Goal: Task Accomplishment & Management: Use online tool/utility

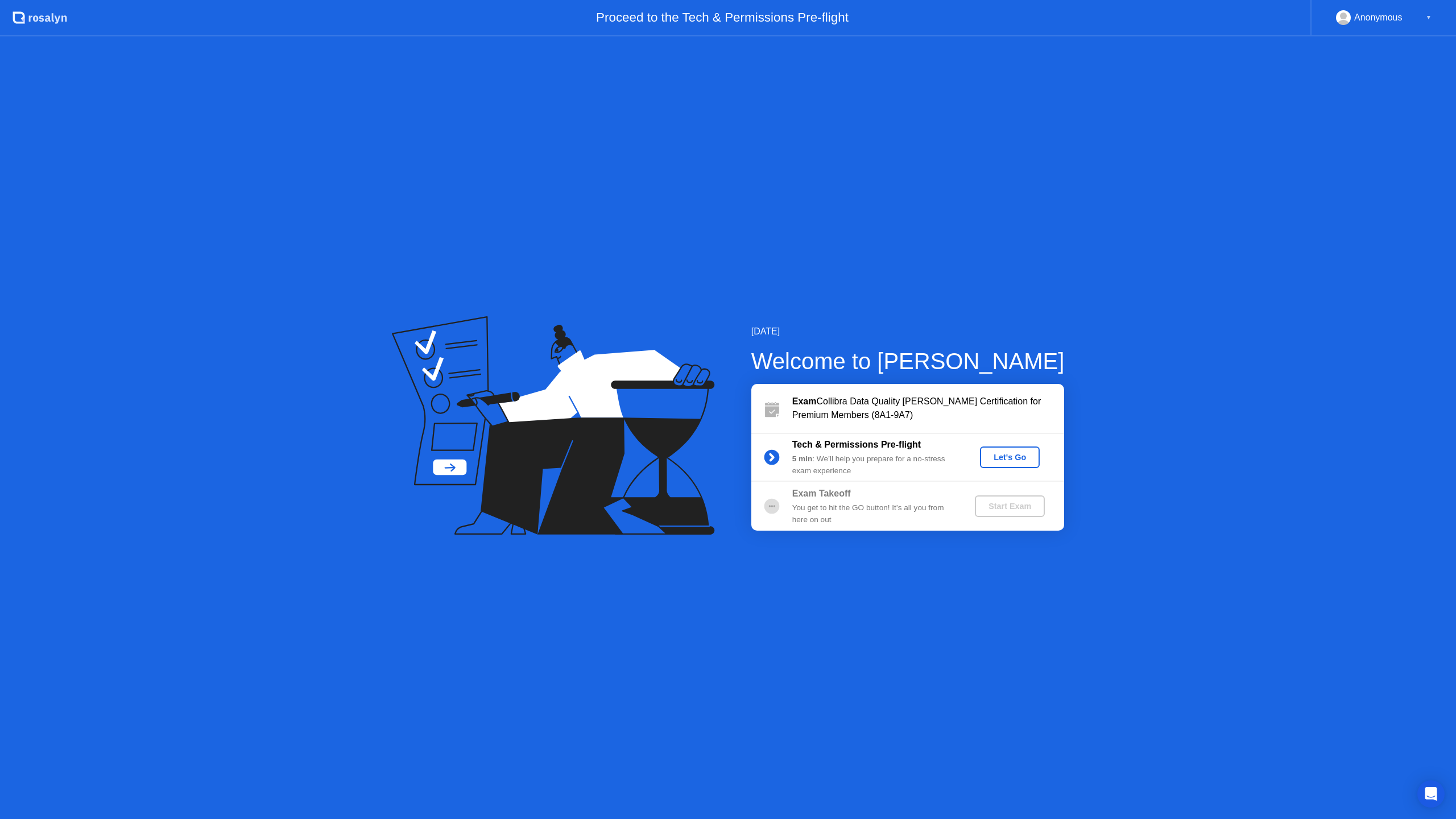
click at [1010, 458] on div "Let's Go" at bounding box center [1010, 457] width 51 height 9
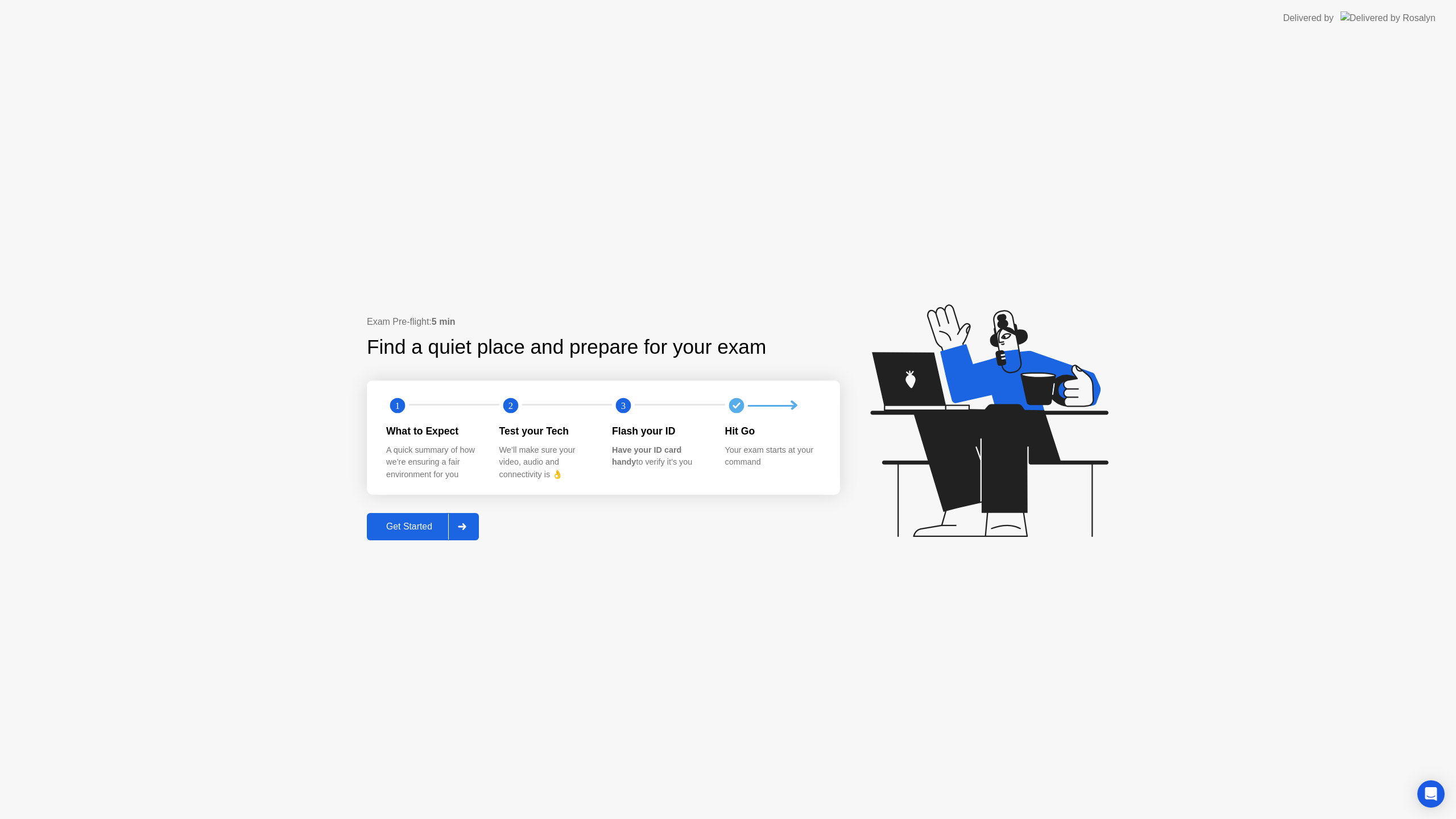
click at [412, 528] on div "Get Started" at bounding box center [409, 527] width 78 height 10
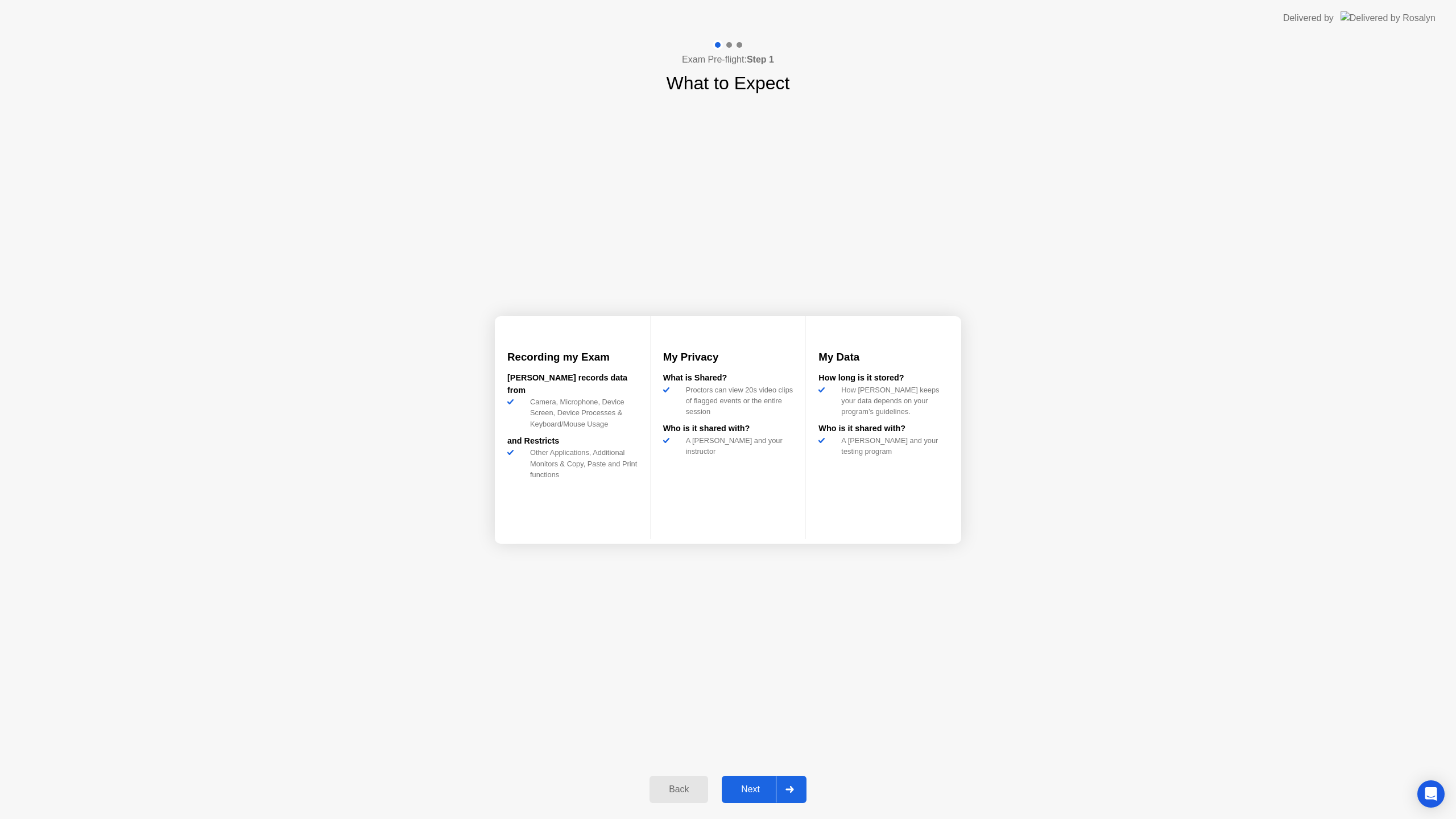
click at [752, 789] on div "Next" at bounding box center [750, 789] width 51 height 10
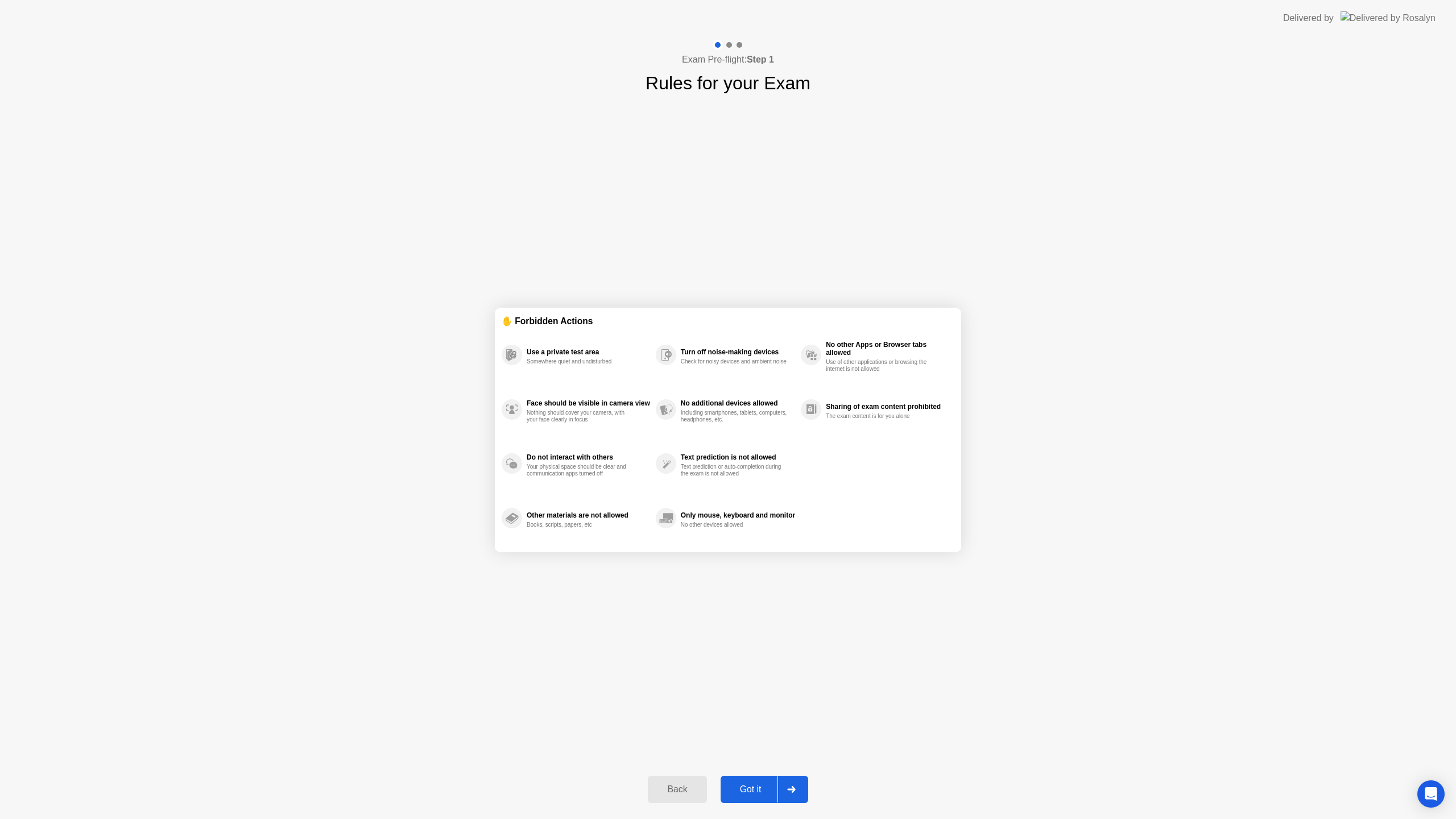
click at [756, 790] on div "Got it" at bounding box center [751, 789] width 53 height 10
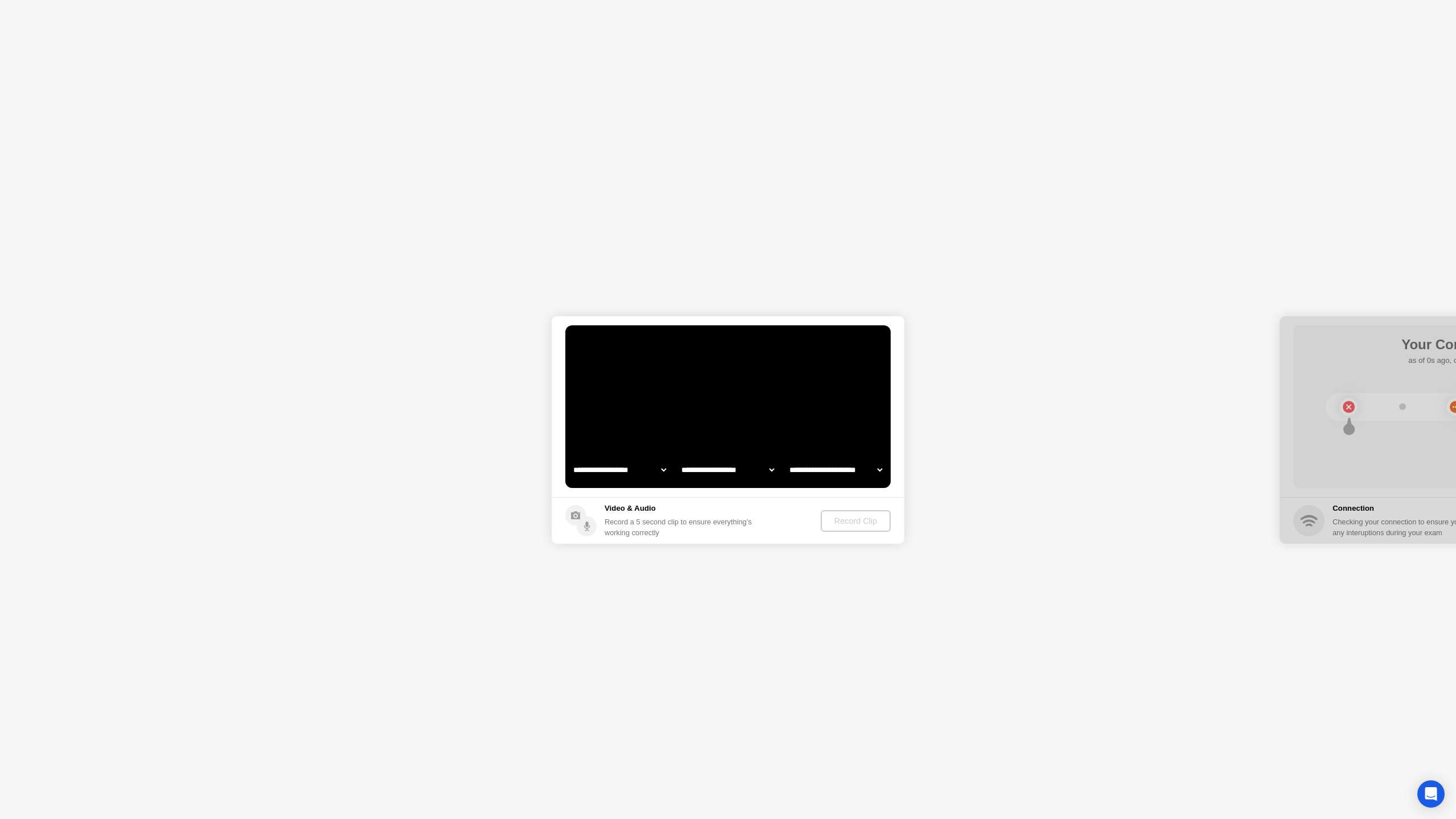
select select "**********"
select select "*******"
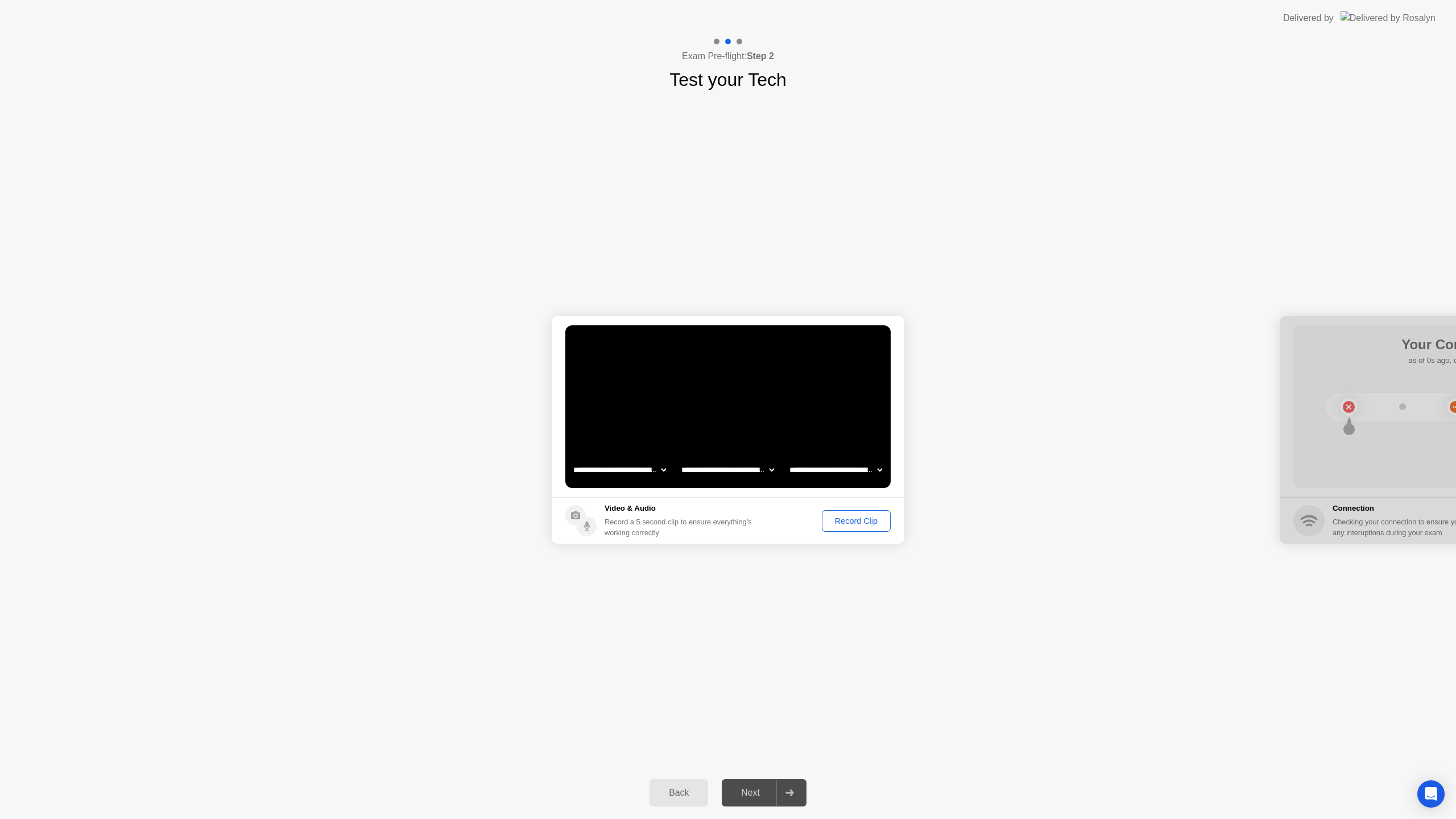
click at [843, 523] on div "Record Clip" at bounding box center [856, 521] width 61 height 9
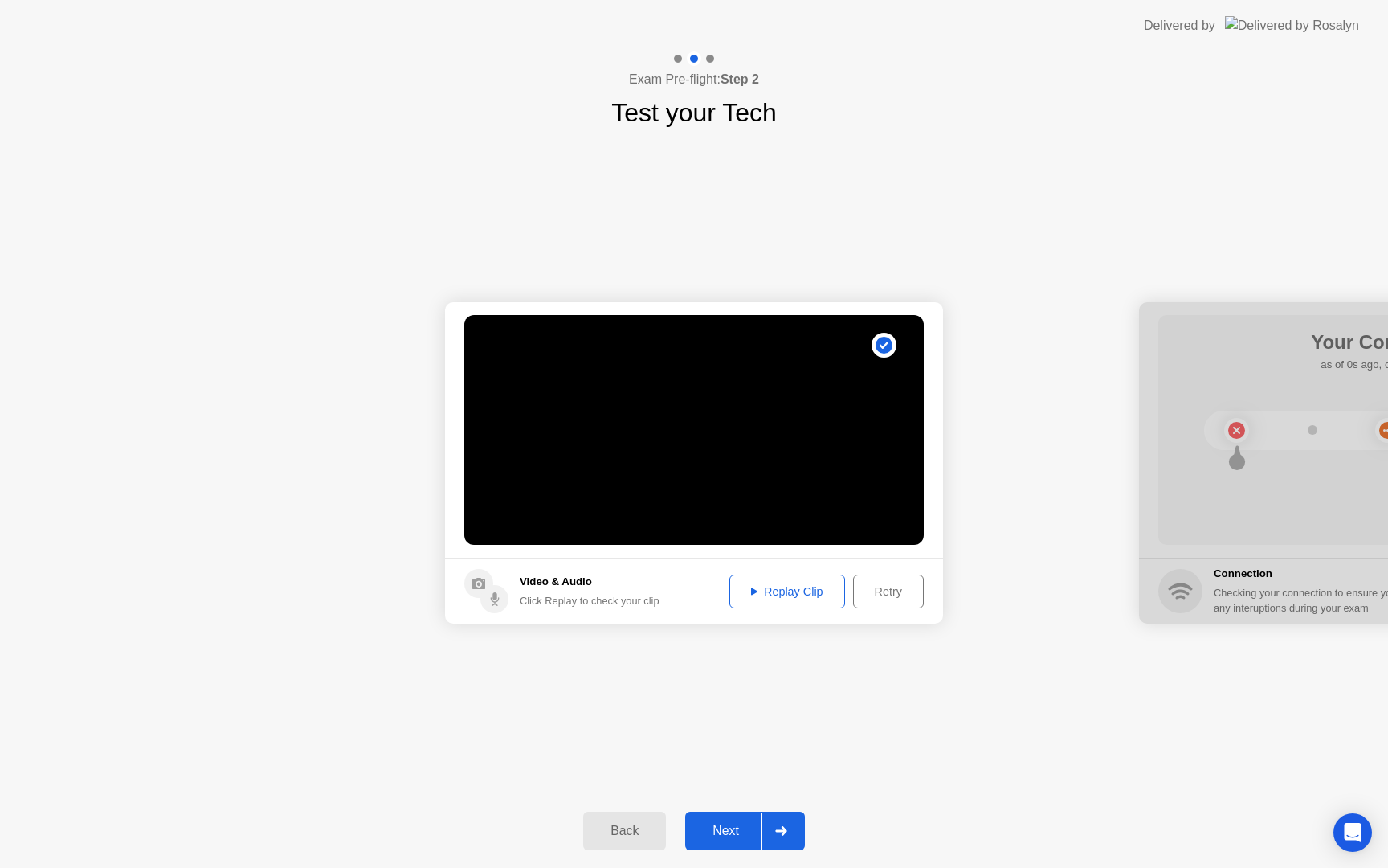
click at [783, 585] on div "Replay Clip" at bounding box center [787, 591] width 104 height 12
click at [711, 832] on div "Next" at bounding box center [726, 830] width 72 height 14
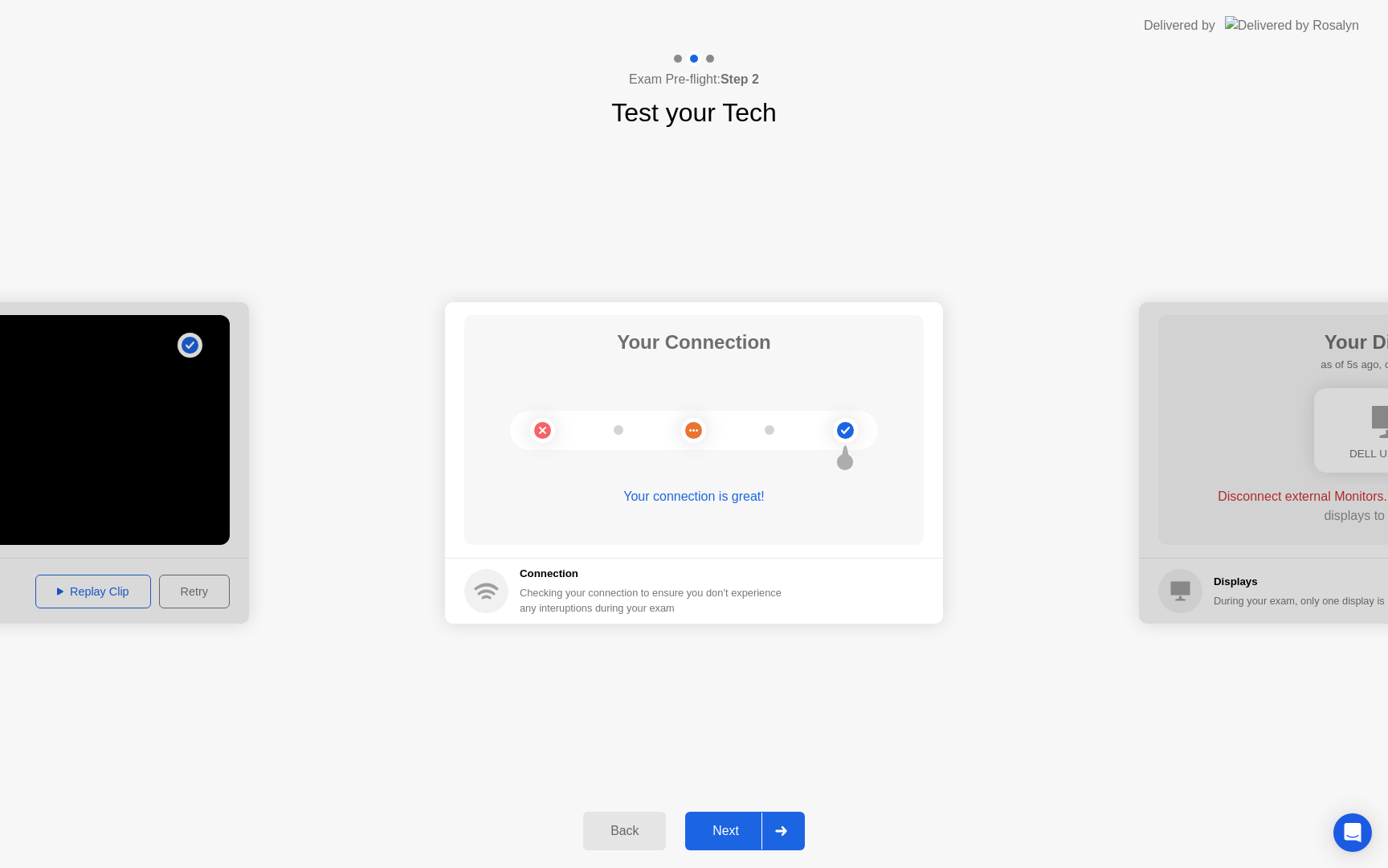
click at [746, 833] on div "Next" at bounding box center [726, 830] width 72 height 14
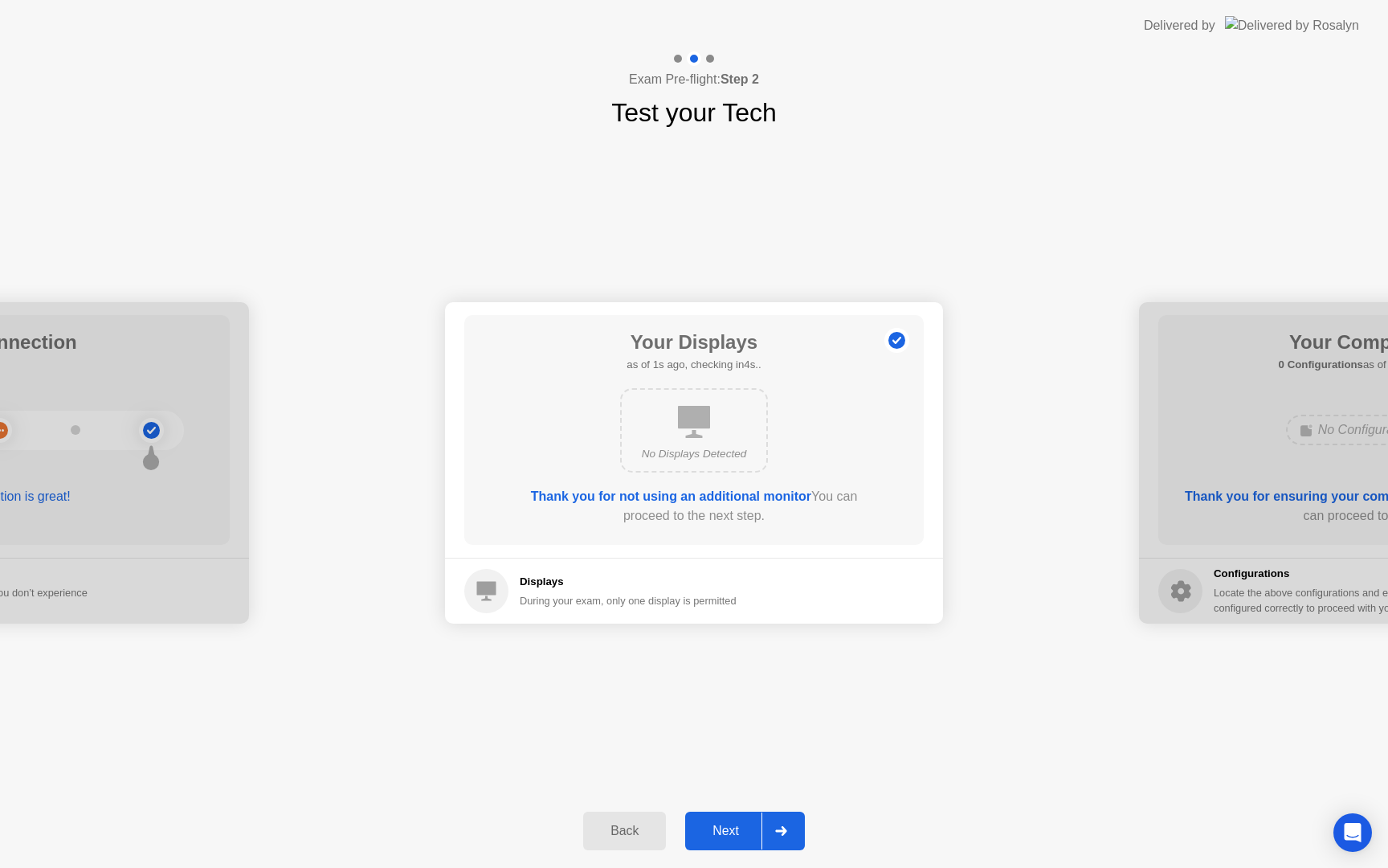
click at [729, 835] on div "Next" at bounding box center [726, 830] width 72 height 14
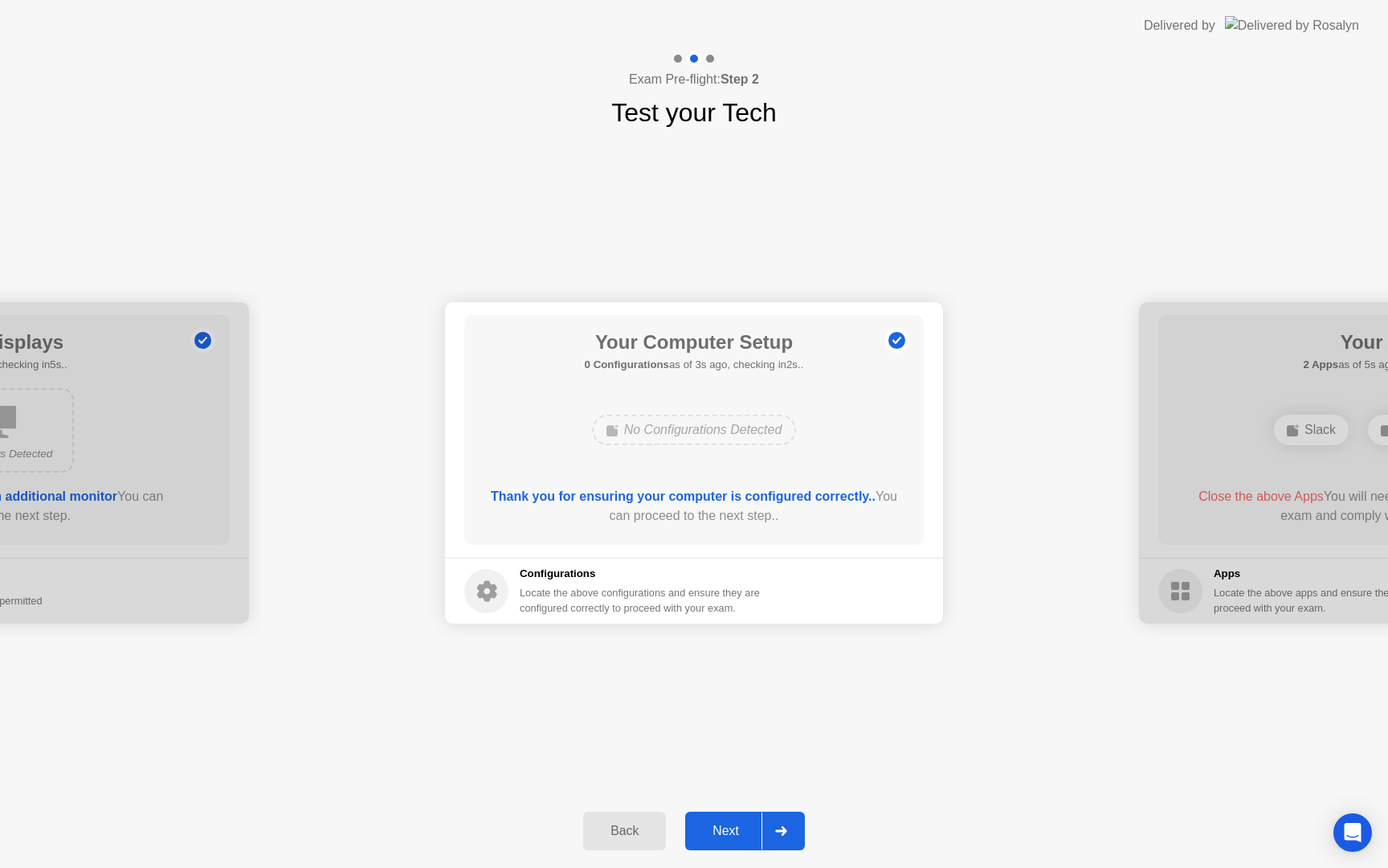
click at [729, 835] on div "Next" at bounding box center [726, 830] width 72 height 14
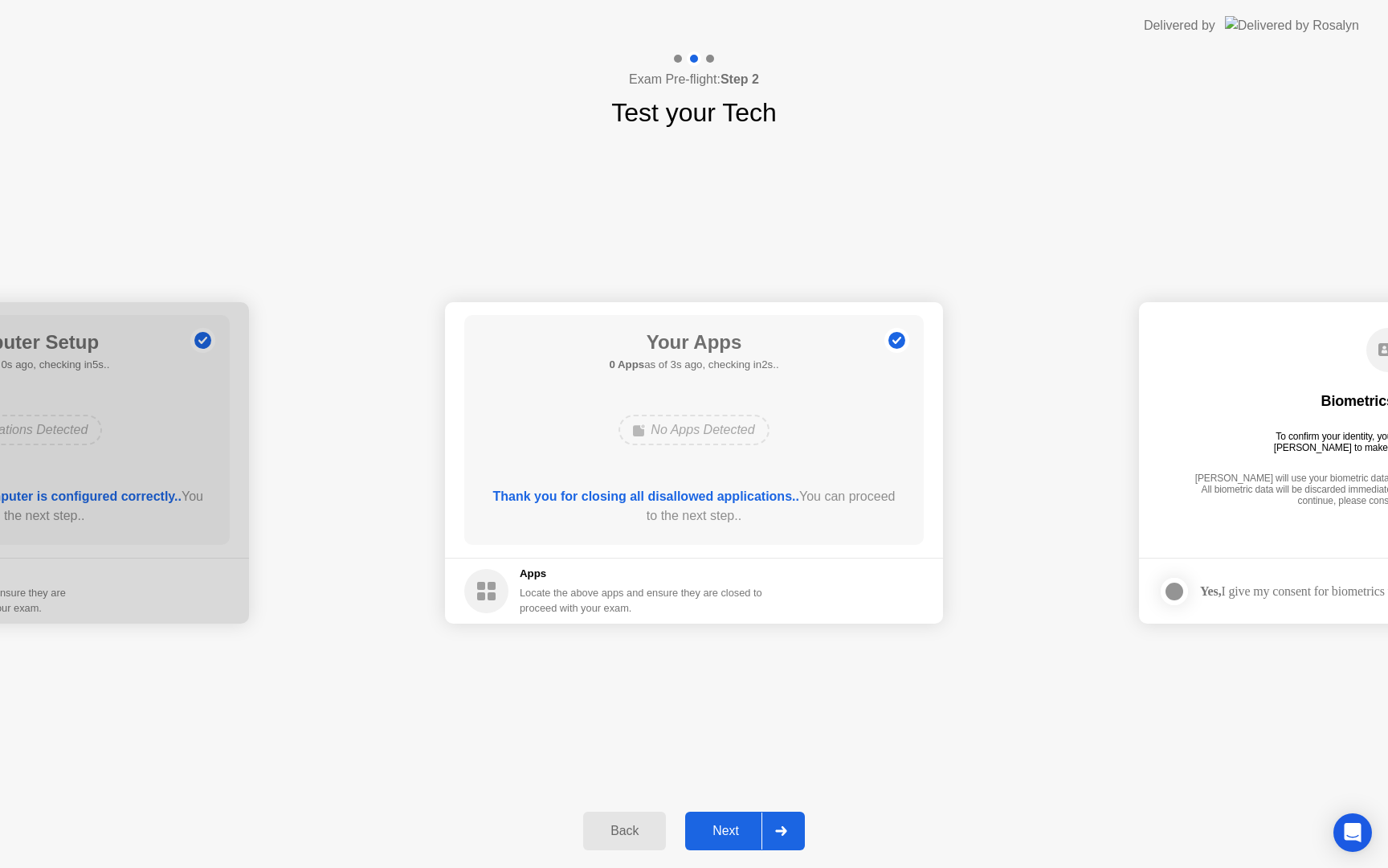
click at [737, 834] on div "Next" at bounding box center [726, 830] width 72 height 14
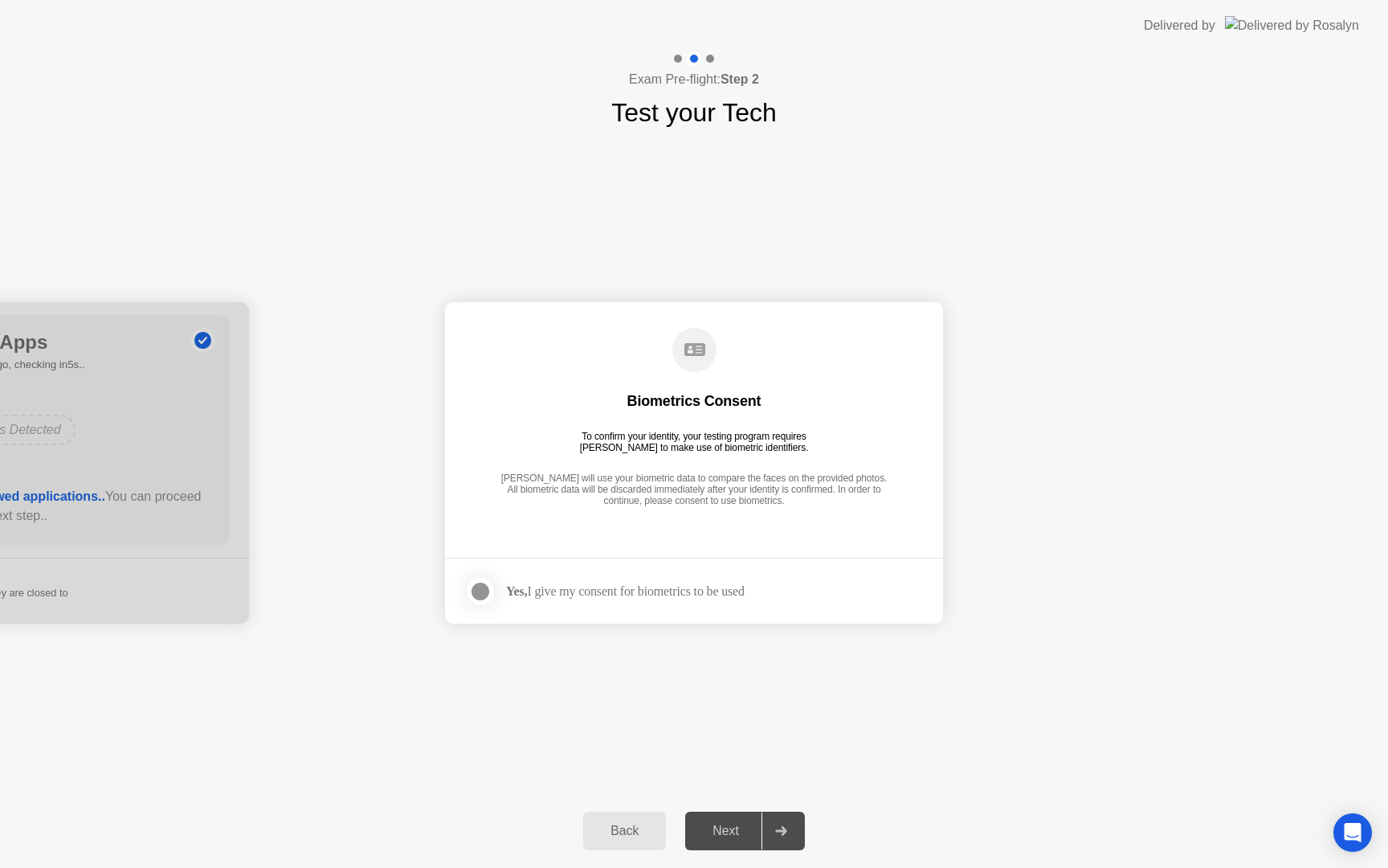
click at [479, 596] on div at bounding box center [480, 591] width 19 height 19
click at [738, 833] on div "Next" at bounding box center [726, 830] width 72 height 14
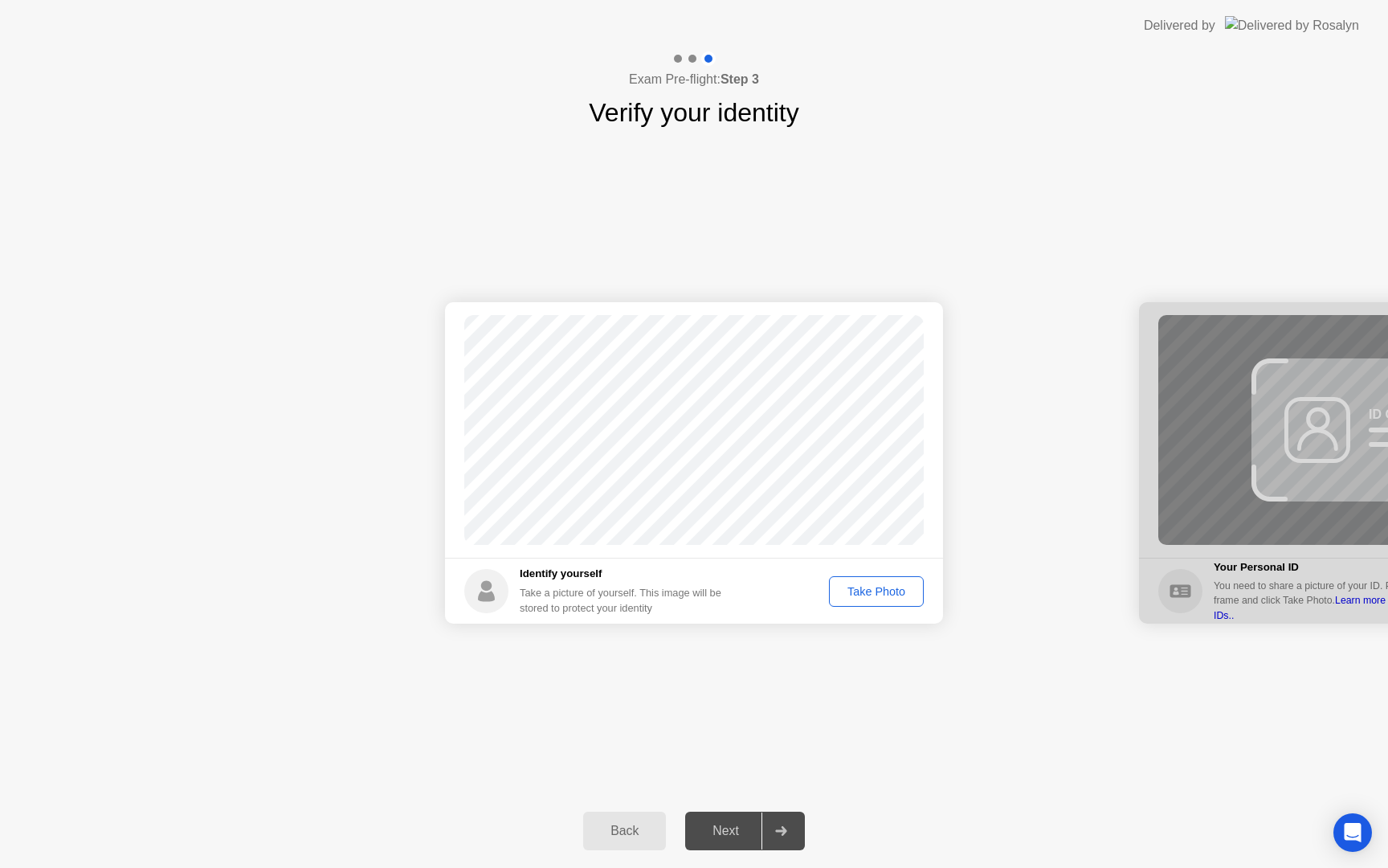
click at [885, 586] on div "Take Photo" at bounding box center [876, 591] width 83 height 12
click at [730, 850] on div "Back Next" at bounding box center [694, 830] width 1388 height 74
click at [724, 833] on div "Next" at bounding box center [726, 830] width 72 height 14
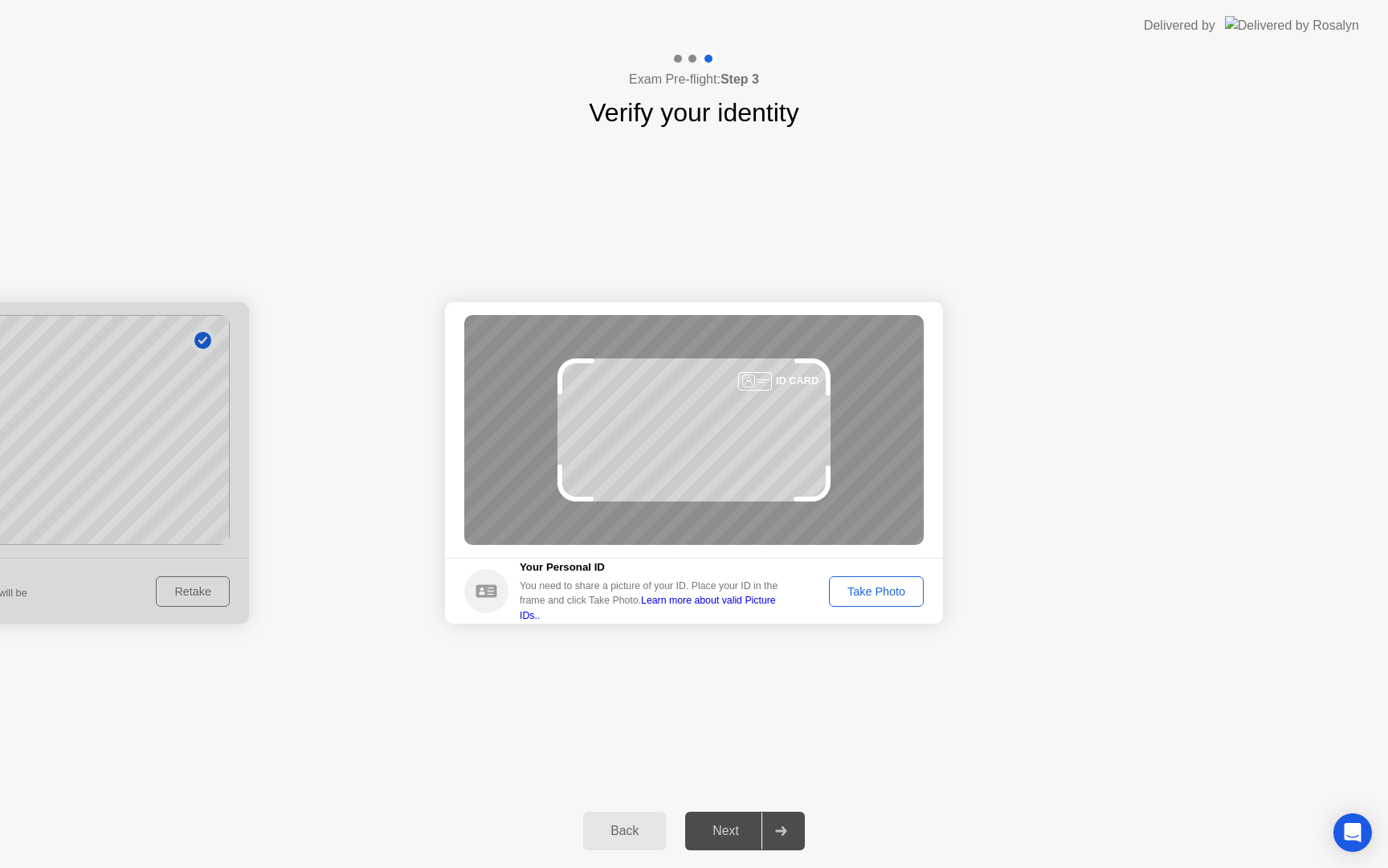
click at [900, 594] on div "Take Photo" at bounding box center [876, 591] width 83 height 12
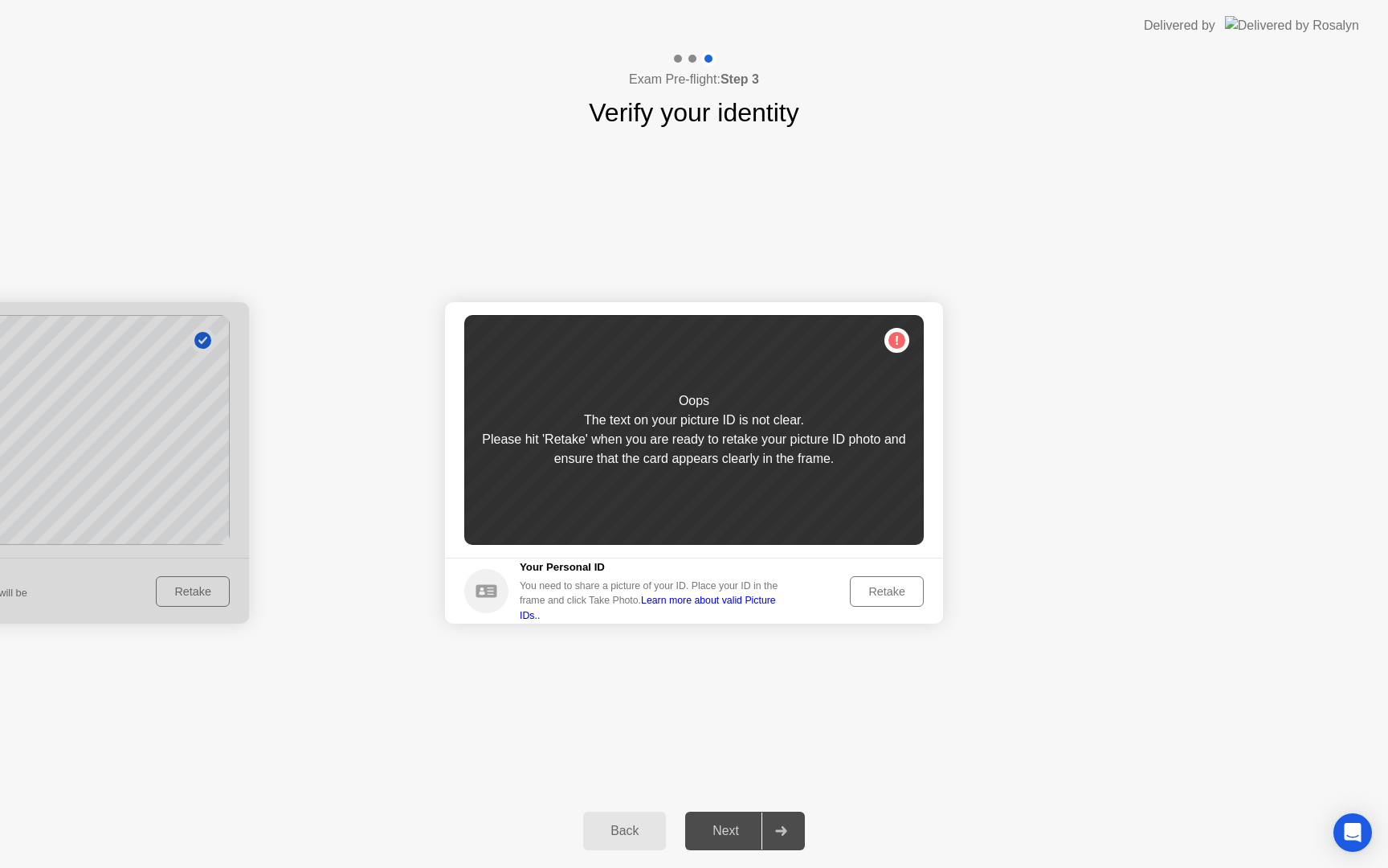
click at [892, 593] on div "Retake" at bounding box center [887, 591] width 63 height 12
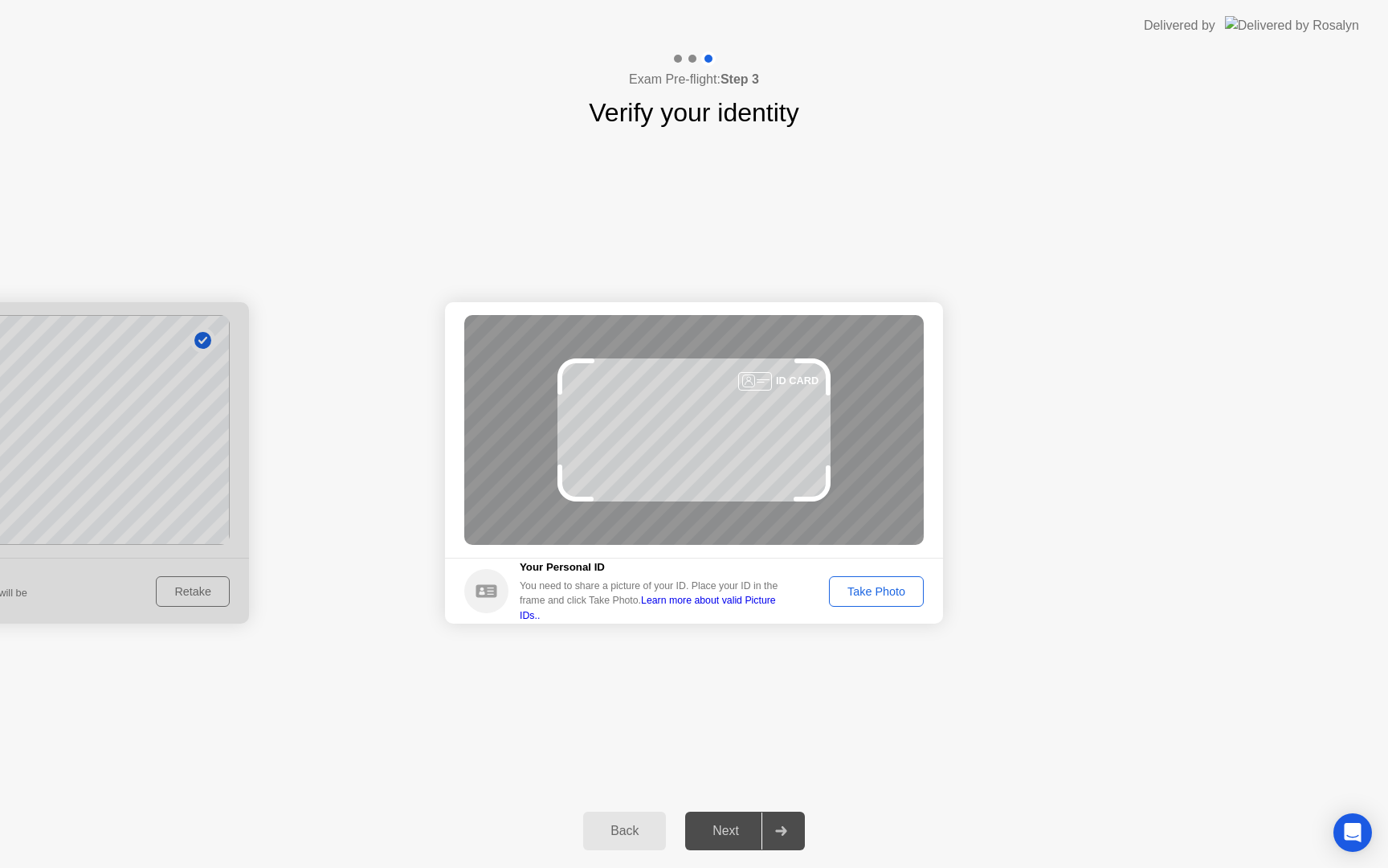
click at [857, 591] on div "Take Photo" at bounding box center [876, 591] width 83 height 12
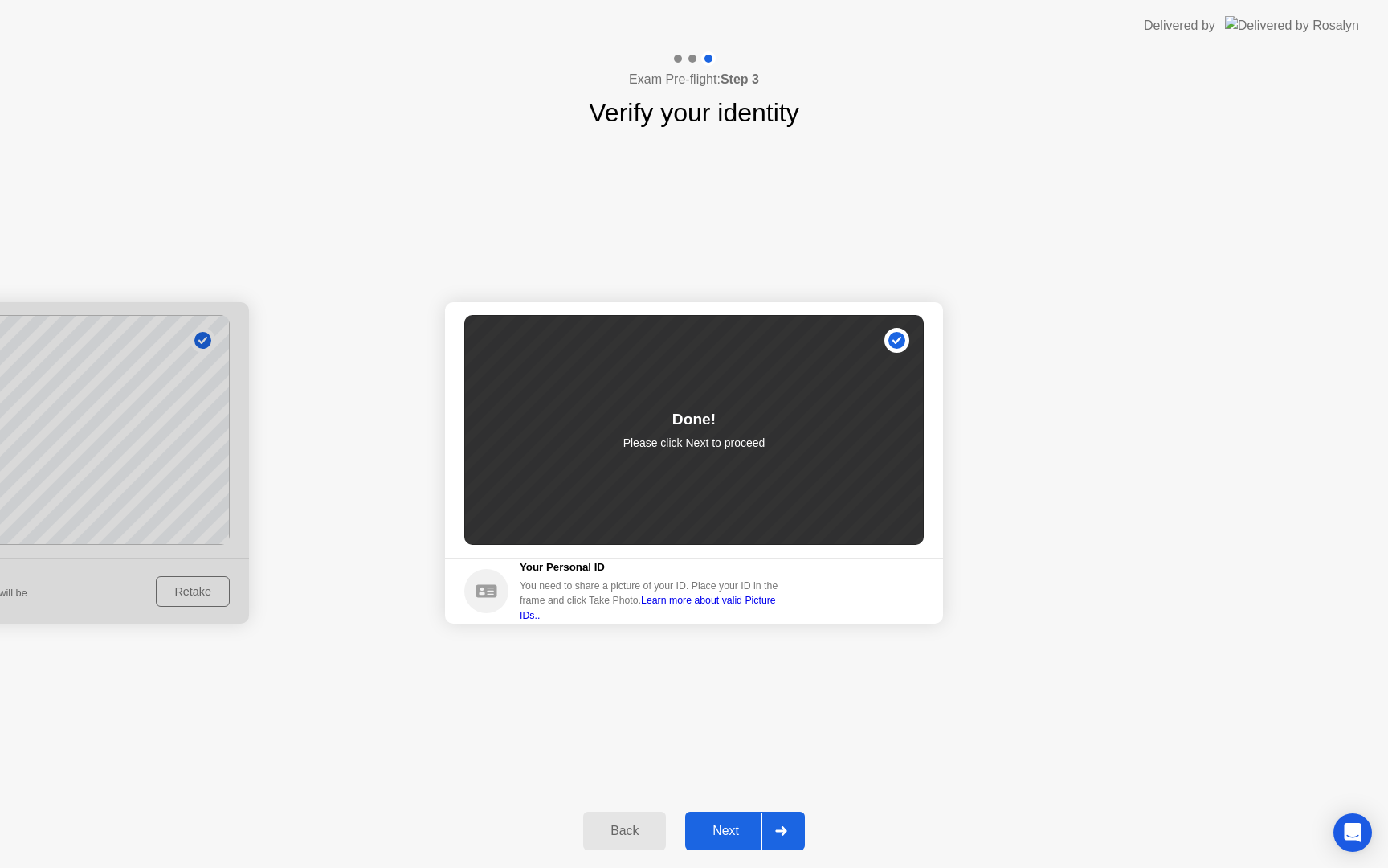
click at [731, 836] on div "Next" at bounding box center [726, 830] width 72 height 14
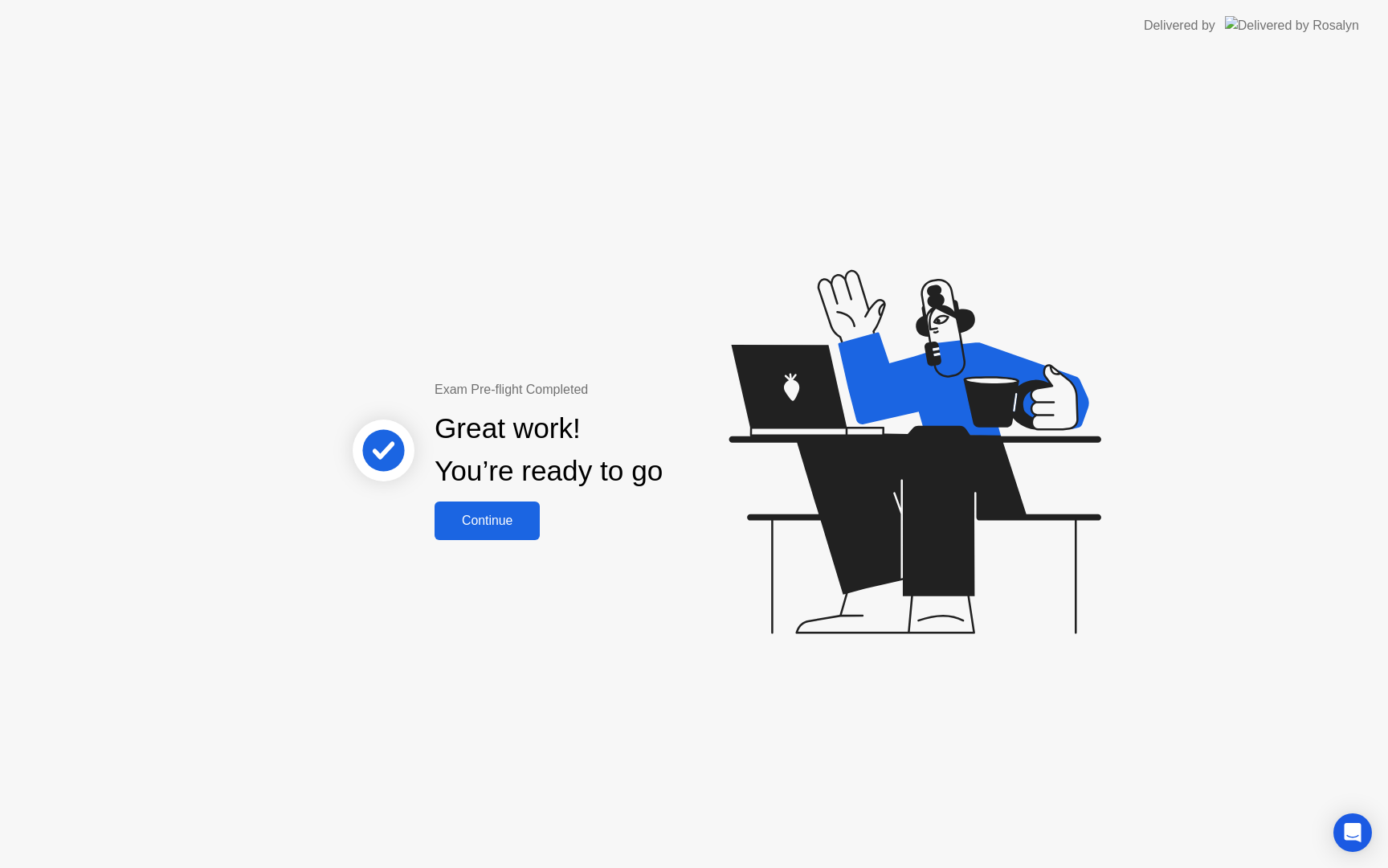
click at [476, 522] on div "Continue" at bounding box center [488, 520] width 96 height 14
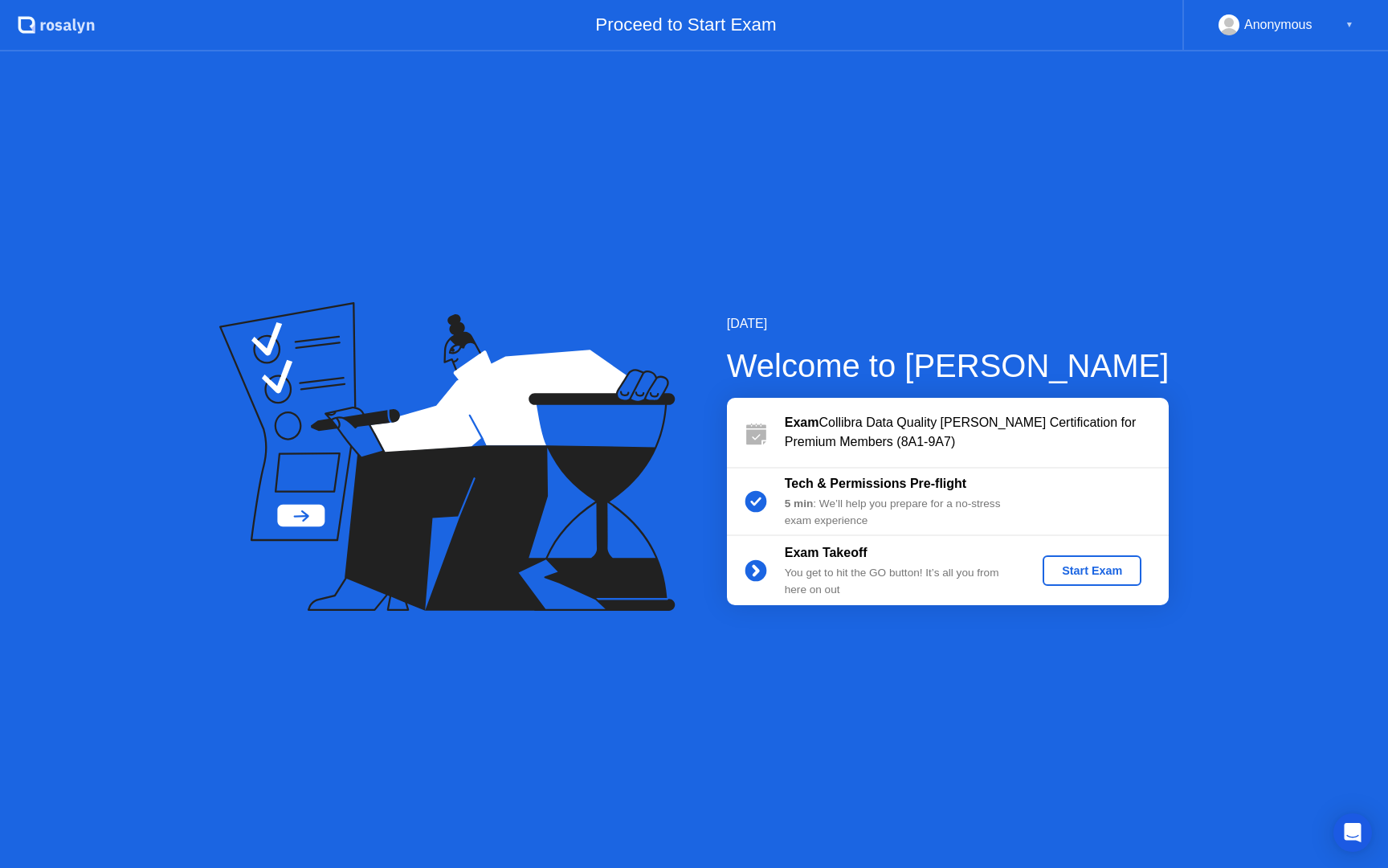
click at [1083, 575] on div "Start Exam" at bounding box center [1092, 570] width 86 height 12
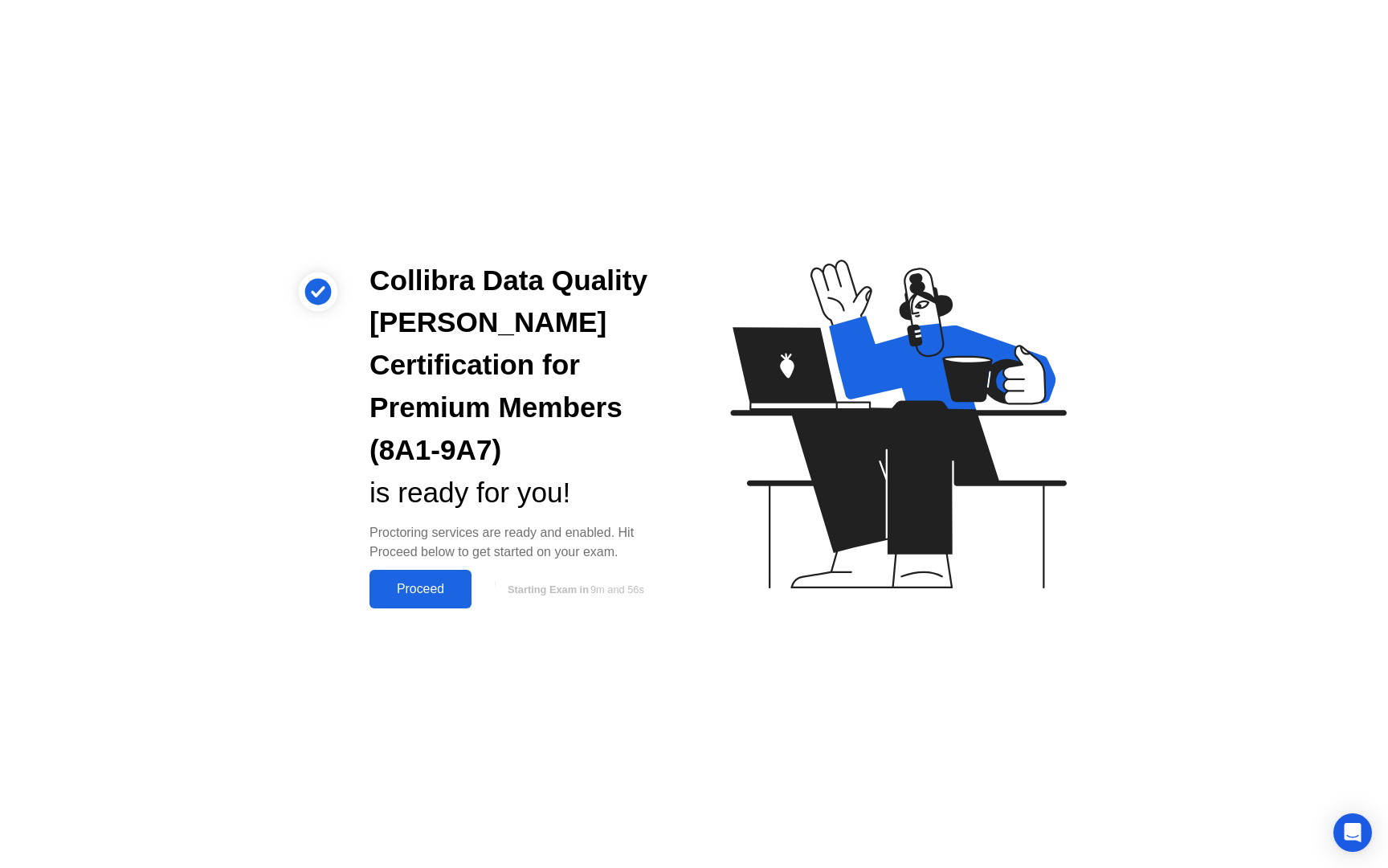
click at [405, 581] on div "Proceed" at bounding box center [421, 588] width 93 height 14
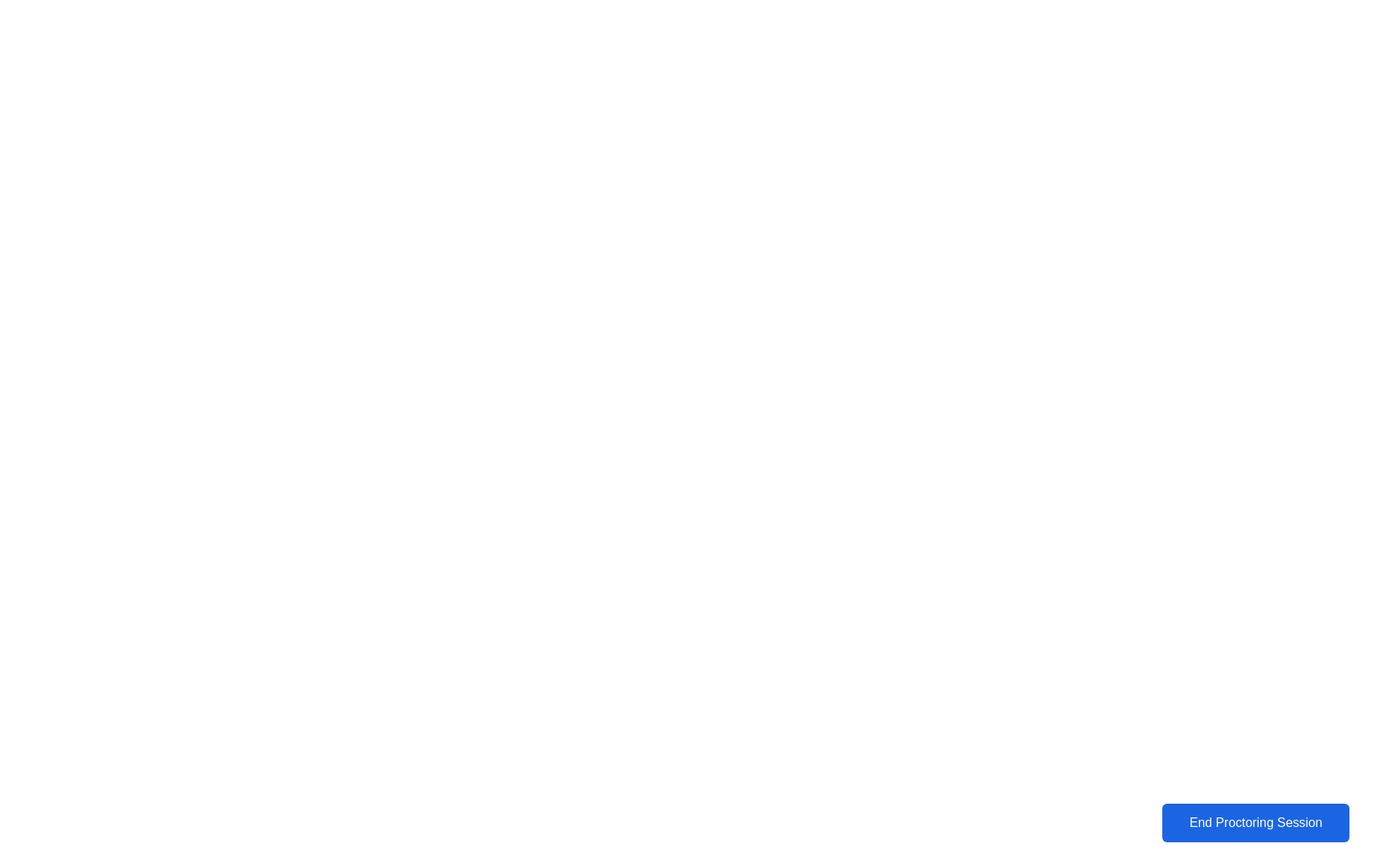
click at [1246, 816] on div "End Proctoring Session" at bounding box center [1256, 822] width 178 height 14
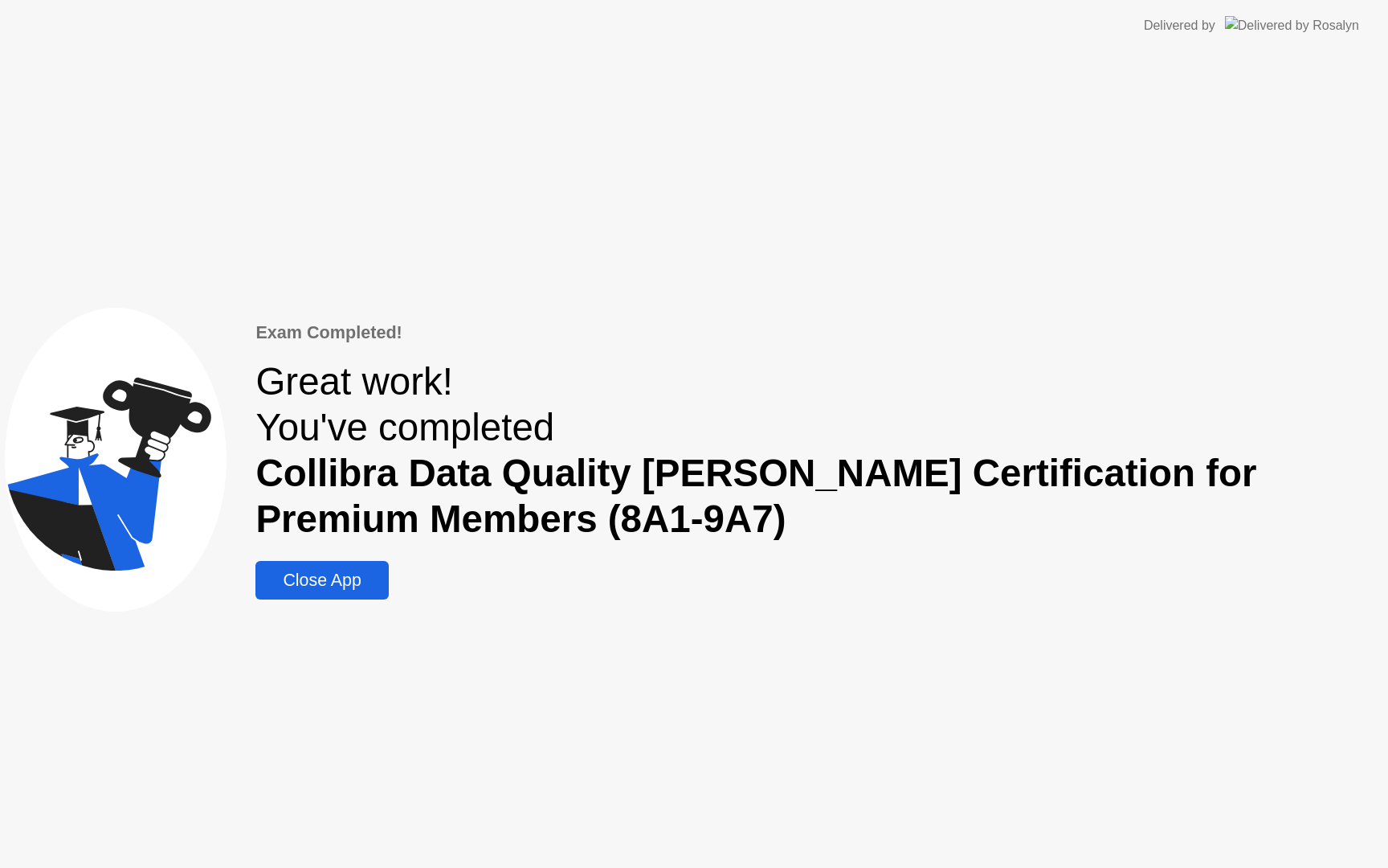
click at [358, 554] on div "Exam Completed! Great work! You've completed Collibra Data Quality [PERSON_NAME…" at bounding box center [819, 459] width 1128 height 280
click at [357, 572] on div "Close App" at bounding box center [321, 580] width 123 height 20
